Goal: Find specific page/section: Find specific page/section

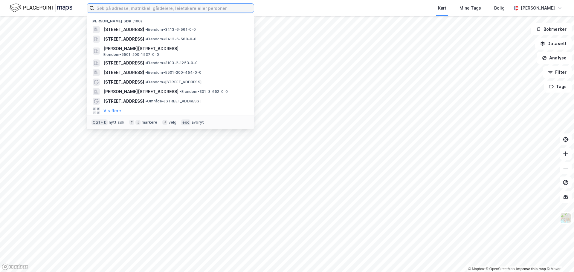
click at [162, 10] on input at bounding box center [174, 8] width 160 height 9
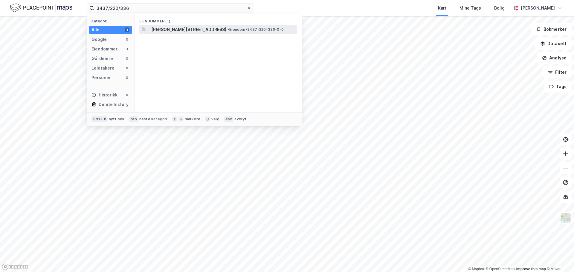
click at [173, 29] on span "[PERSON_NAME][STREET_ADDRESS]" at bounding box center [188, 29] width 75 height 7
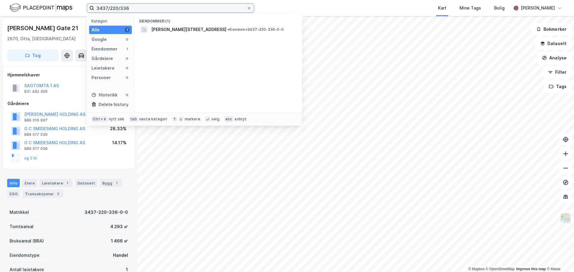
click at [134, 11] on input "3437/220/336" at bounding box center [170, 8] width 152 height 9
drag, startPoint x: 137, startPoint y: 8, endPoint x: 78, endPoint y: 4, distance: 58.7
click at [78, 4] on div "3437/220/336 Kategori Alle 1 Google 0 Eiendommer 1 Gårdeiere 0 Leietakere 0 Per…" at bounding box center [287, 8] width 574 height 16
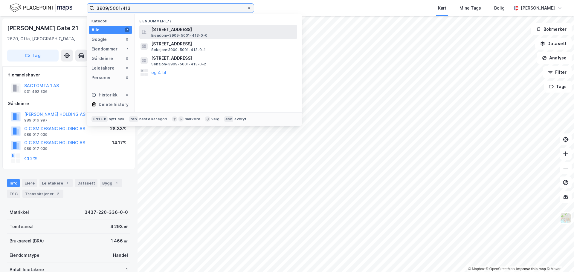
type input "3909/5001/413"
click at [162, 29] on span "[STREET_ADDRESS]" at bounding box center [222, 29] width 143 height 7
